Goal: Task Accomplishment & Management: Manage account settings

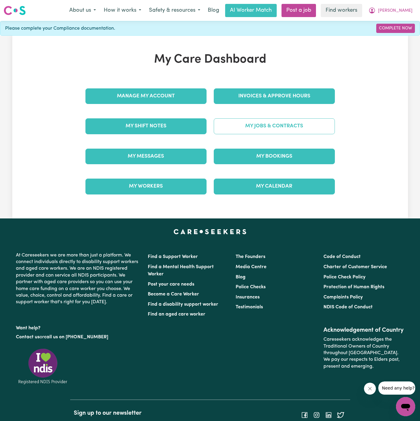
click at [296, 118] on link "My Jobs & Contracts" at bounding box center [274, 126] width 121 height 16
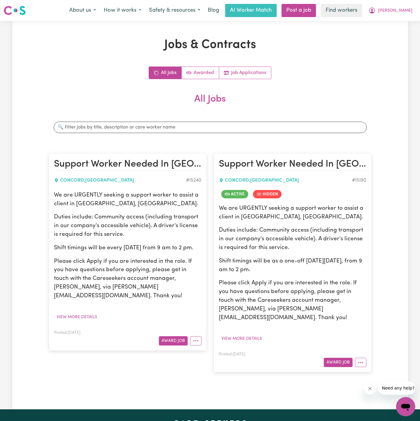
click at [362, 364] on div "Support Worker Needed In [GEOGRAPHIC_DATA], [GEOGRAPHIC_DATA] [GEOGRAPHIC_DATA]…" at bounding box center [292, 263] width 165 height 231
click at [362, 358] on button "More options" at bounding box center [360, 362] width 11 height 9
click at [391, 283] on link "View/Edit Contract" at bounding box center [384, 289] width 58 height 12
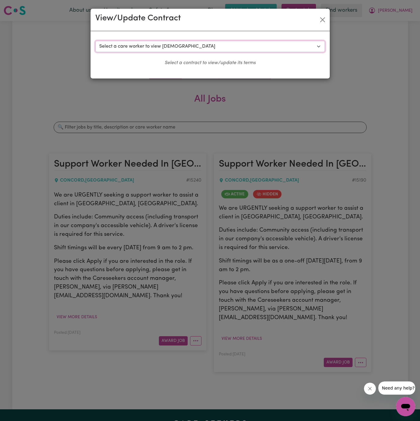
click at [186, 44] on select "Select a care worker to view [DEMOGRAPHIC_DATA] #10663 - [PERSON_NAME] (contrac…" at bounding box center [210, 46] width 230 height 11
select select "10280"
click at [95, 41] on select "Select a care worker to view [DEMOGRAPHIC_DATA] #10663 - [PERSON_NAME] (contrac…" at bounding box center [210, 46] width 230 height 11
select select "PUBLIC_HOLIDAY"
select select "COMMUNITY_ACCESS"
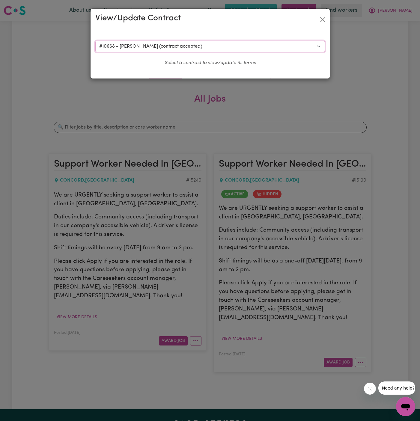
select select "ONE"
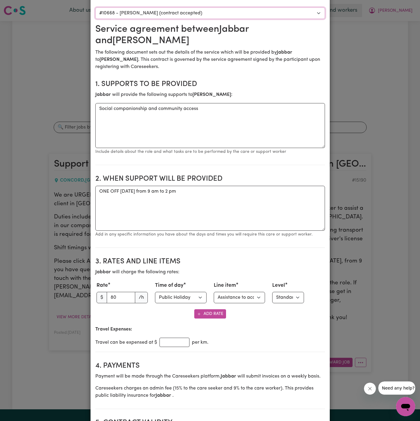
scroll to position [75, 0]
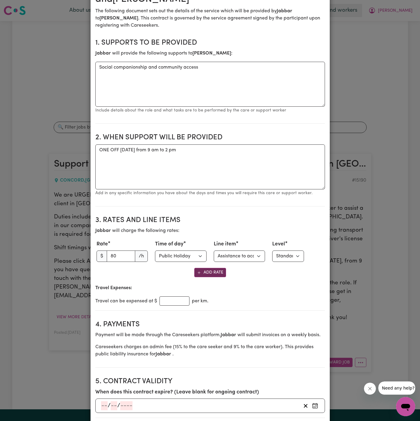
click at [207, 271] on button "Add Rate" at bounding box center [210, 272] width 32 height 9
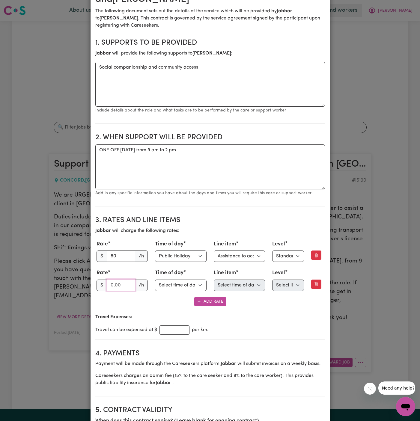
click at [115, 285] on input "number" at bounding box center [121, 285] width 29 height 11
type input "43"
click at [172, 283] on select "Select time of day Weekday Daytime Weekday Evening [DATE] [DATE] Public Holiday…" at bounding box center [181, 285] width 52 height 11
select select "WEEKDAY_DAYTIME"
click at [155, 280] on select "Select time of day Weekday Daytime Weekday Evening [DATE] [DATE] Public Holiday…" at bounding box center [181, 285] width 52 height 11
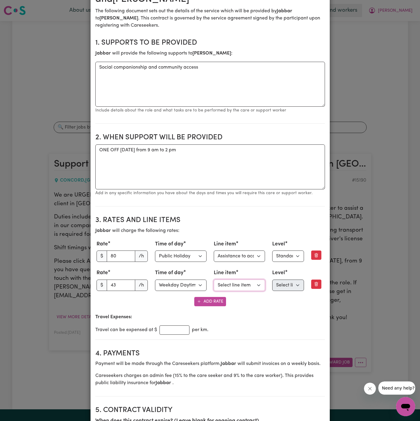
click at [242, 286] on select "Select line item Assistance with Self Care Activities Assistance with personal …" at bounding box center [240, 285] width 52 height 11
select select "COMMUNITY_ACCESS"
click at [214, 280] on select "Select line item Assistance with Self Care Activities Assistance with personal …" at bounding box center [240, 285] width 52 height 11
click at [285, 285] on select "Select level Standard Level 1 High Intensity Level 2" at bounding box center [288, 285] width 32 height 11
select select "ONE"
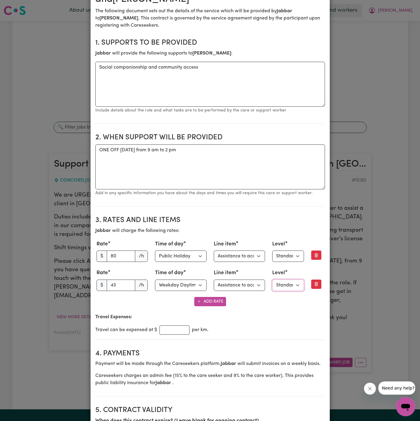
click at [272, 280] on select "Select level Standard Level 1 High Intensity Level 2" at bounding box center [288, 285] width 32 height 11
click at [300, 326] on div "Travel can be expensed at $ per km." at bounding box center [210, 330] width 230 height 9
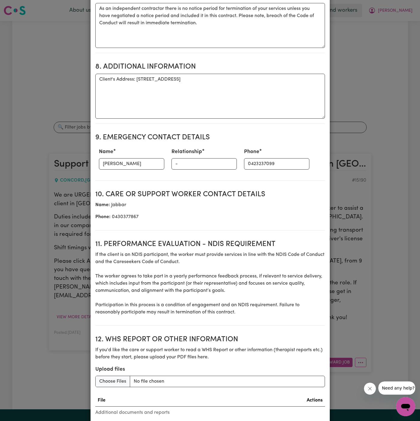
scroll to position [660, 0]
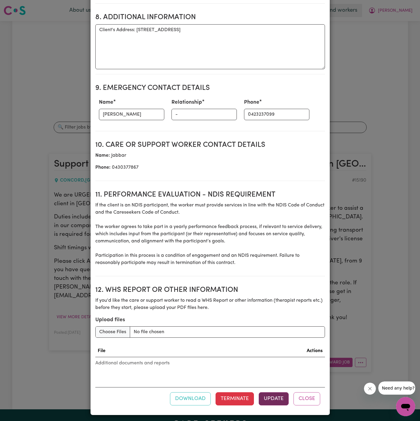
click at [277, 401] on button "Update" at bounding box center [274, 399] width 30 height 13
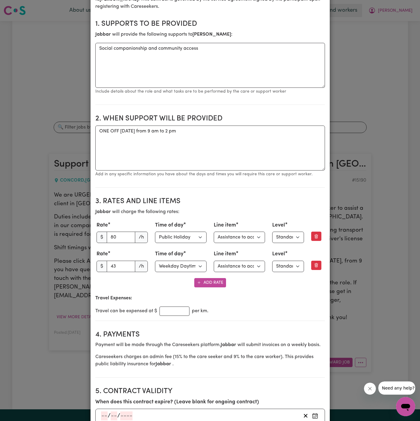
scroll to position [0, 0]
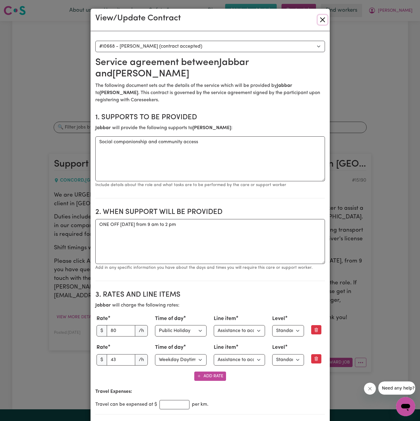
click at [323, 20] on button "Close" at bounding box center [323, 20] width 10 height 10
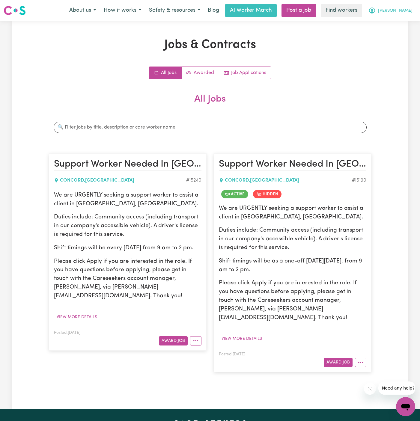
click at [408, 11] on span "[PERSON_NAME]" at bounding box center [395, 10] width 34 height 7
click at [408, 33] on link "Logout" at bounding box center [392, 34] width 47 height 11
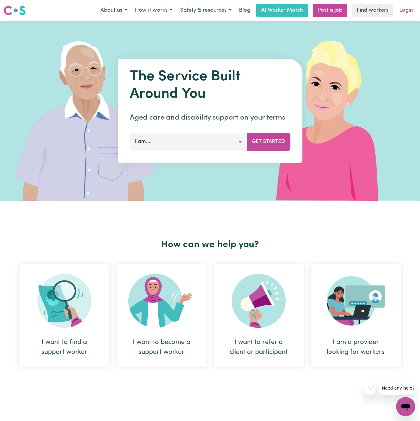
click at [408, 9] on link "Login" at bounding box center [406, 10] width 21 height 13
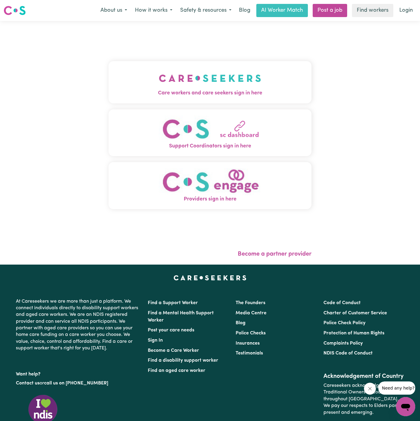
click at [170, 74] on img "Care workers and care seekers sign in here" at bounding box center [210, 78] width 102 height 22
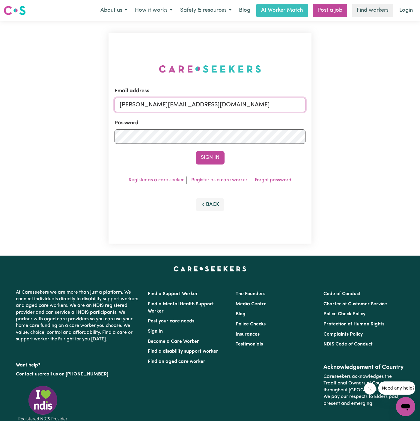
click at [236, 106] on input "[PERSON_NAME][EMAIL_ADDRESS][DOMAIN_NAME]" at bounding box center [210, 105] width 191 height 14
drag, startPoint x: 151, startPoint y: 104, endPoint x: 339, endPoint y: 113, distance: 188.3
click at [339, 113] on div "Email address [EMAIL_ADDRESS][DOMAIN_NAME] Password Sign In Register as a care …" at bounding box center [210, 138] width 420 height 235
type input "[EMAIL_ADDRESS][DOMAIN_NAME]"
click at [196, 151] on button "Sign In" at bounding box center [210, 157] width 29 height 13
